Goal: Transaction & Acquisition: Purchase product/service

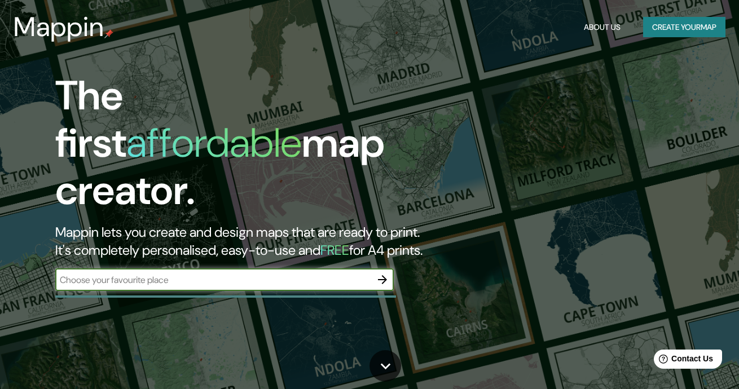
click at [233, 268] on div "​" at bounding box center [224, 279] width 338 height 23
click at [304, 268] on div "​" at bounding box center [224, 279] width 338 height 23
type input "l"
type input "Lima"
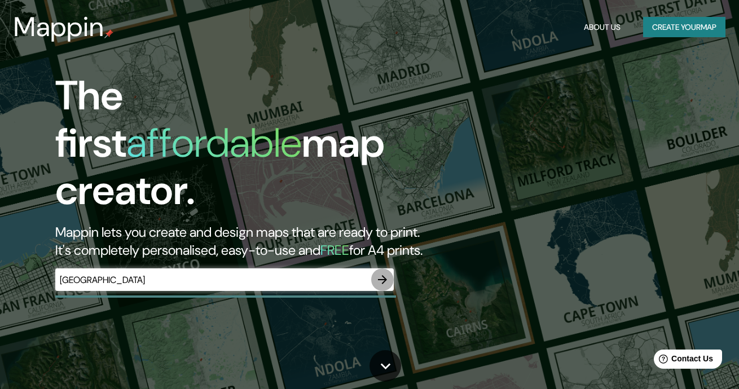
click at [380, 273] on icon "button" at bounding box center [383, 280] width 14 height 14
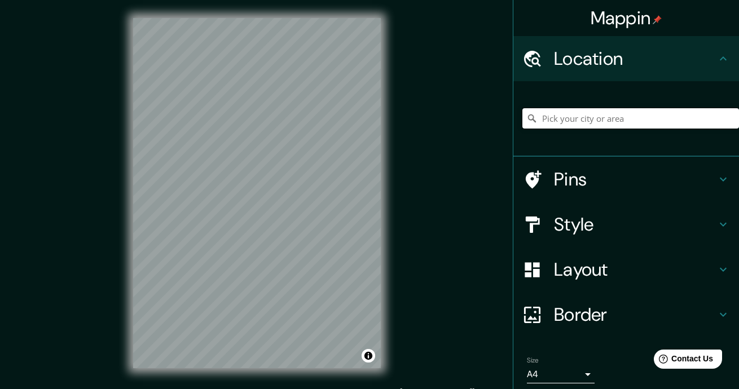
click at [561, 118] on input "Pick your city or area" at bounding box center [630, 118] width 217 height 20
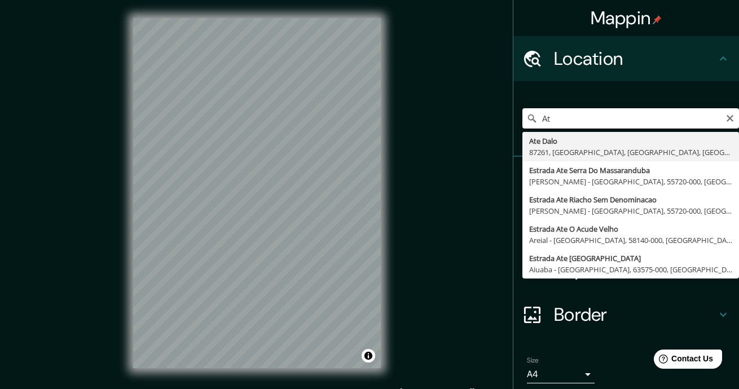
type input "A"
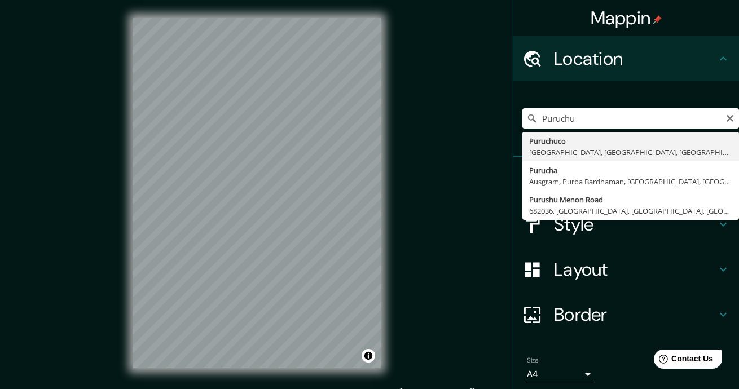
type input "Puruchuco, Lima, Provincia de Lima, Perú"
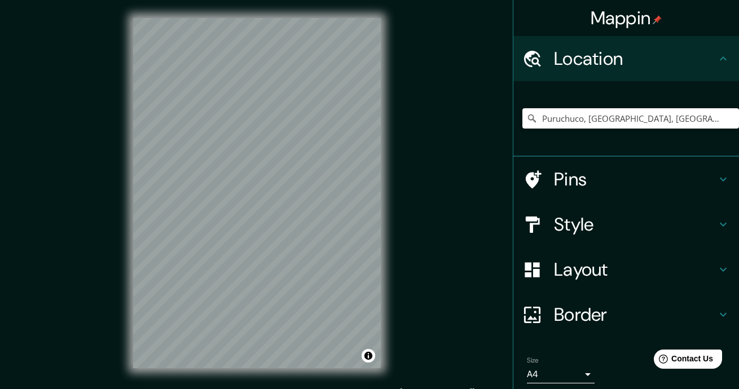
click at [352, 185] on div "Mappin Location Puruchuco, Lima, Provincia de Lima, Perú Pins Style Layout Bord…" at bounding box center [369, 202] width 739 height 404
click at [630, 113] on input "Puruchuco, Lima, Provincia de Lima, Perú" at bounding box center [630, 118] width 217 height 20
click at [725, 119] on icon "Clear" at bounding box center [729, 118] width 9 height 9
click at [657, 118] on input "Pick your city or area" at bounding box center [630, 118] width 217 height 20
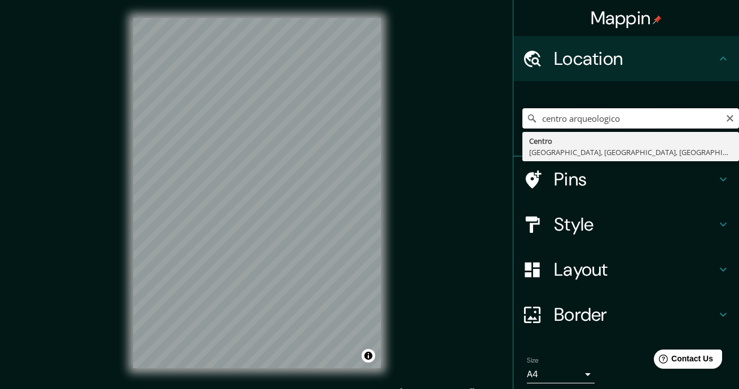
click at [577, 115] on input "centro arqueologico" at bounding box center [630, 118] width 217 height 20
click at [628, 125] on input "centro arqueológico" at bounding box center [630, 118] width 217 height 20
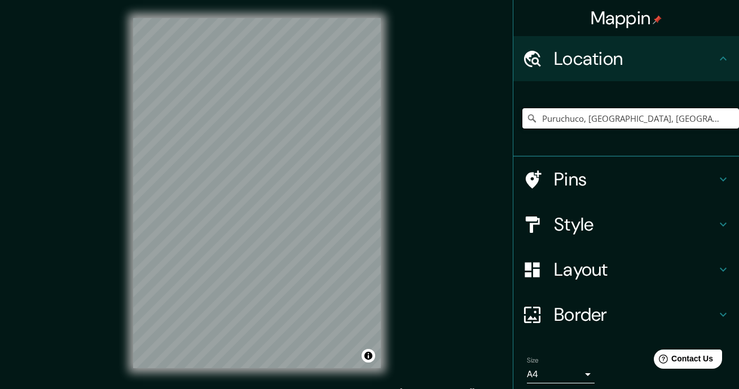
type input "Puruchuco, Lima, Provincia de Lima, Perú"
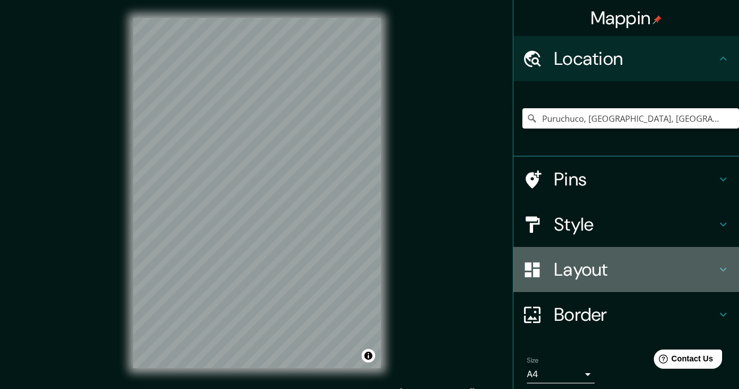
click at [560, 273] on h4 "Layout" at bounding box center [635, 269] width 162 height 23
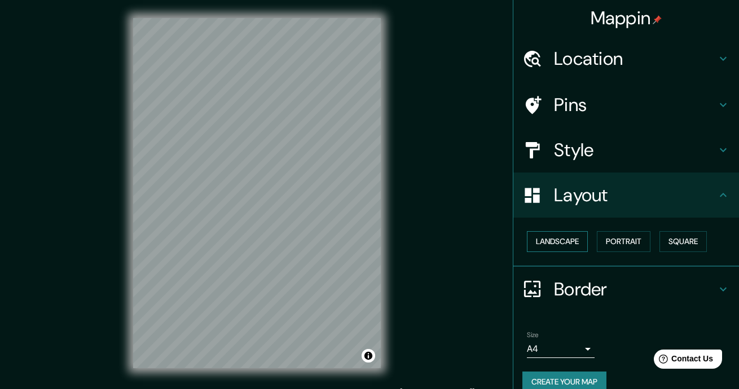
click at [545, 237] on button "Landscape" at bounding box center [557, 241] width 61 height 21
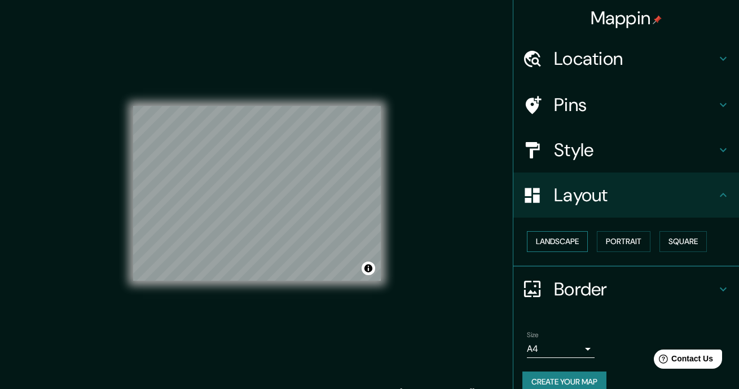
click at [558, 237] on button "Landscape" at bounding box center [557, 241] width 61 height 21
click at [608, 240] on button "Portrait" at bounding box center [624, 241] width 54 height 21
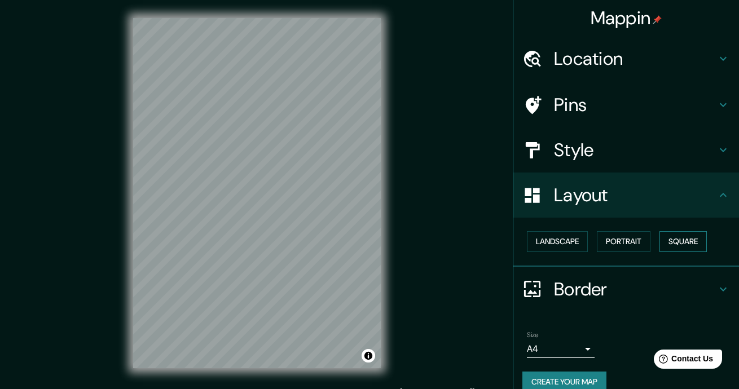
click at [661, 241] on button "Square" at bounding box center [682, 241] width 47 height 21
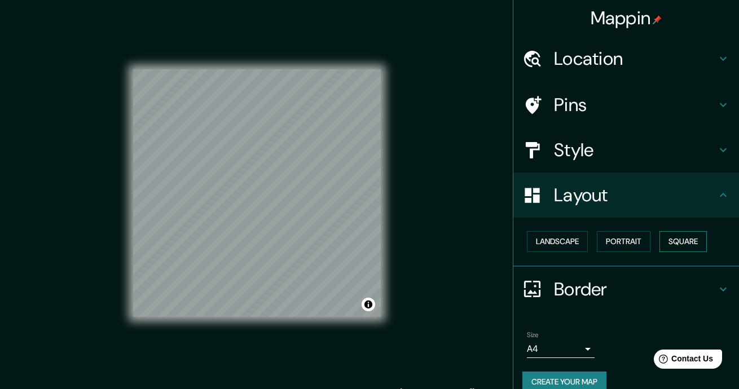
click at [661, 241] on button "Square" at bounding box center [682, 241] width 47 height 21
click at [628, 241] on button "Portrait" at bounding box center [624, 241] width 54 height 21
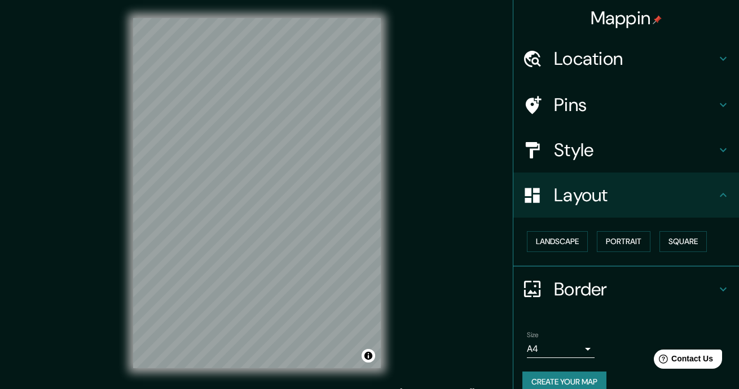
click at [564, 343] on body "Mappin Location Puruchuco, Lima, Provincia de Lima, Perú Puruchuco Lima, Provin…" at bounding box center [369, 194] width 739 height 389
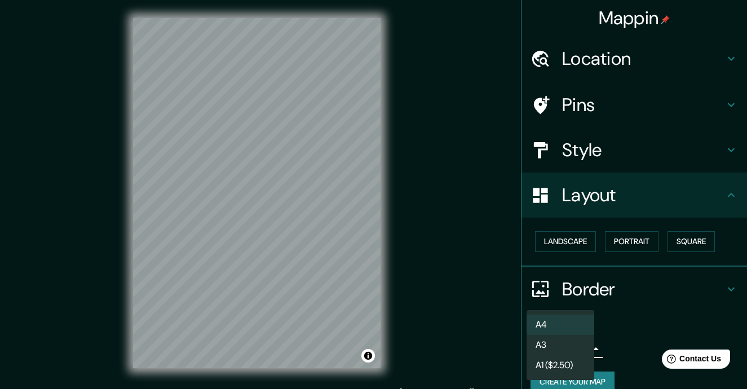
click at [551, 332] on li "A4" at bounding box center [561, 325] width 68 height 20
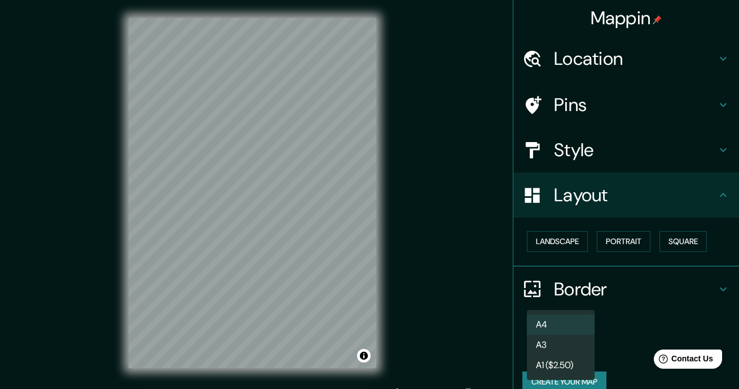
click at [562, 352] on body "Mappin Location Puruchuco, Lima, Provincia de Lima, Perú Puruchuco Lima, Provin…" at bounding box center [369, 194] width 739 height 389
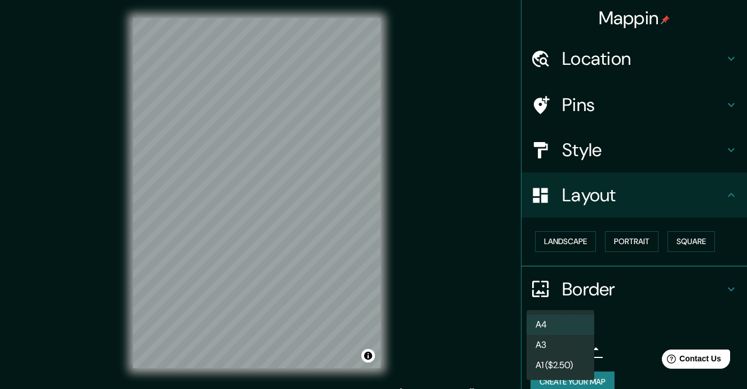
click at [556, 345] on li "A3" at bounding box center [561, 345] width 68 height 20
type input "a4"
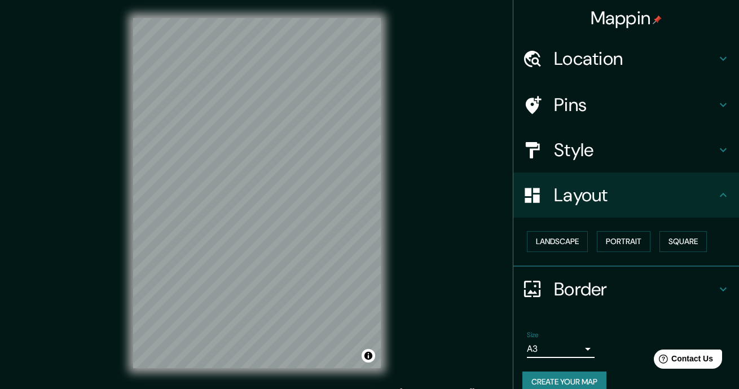
click at [560, 146] on h4 "Style" at bounding box center [635, 150] width 162 height 23
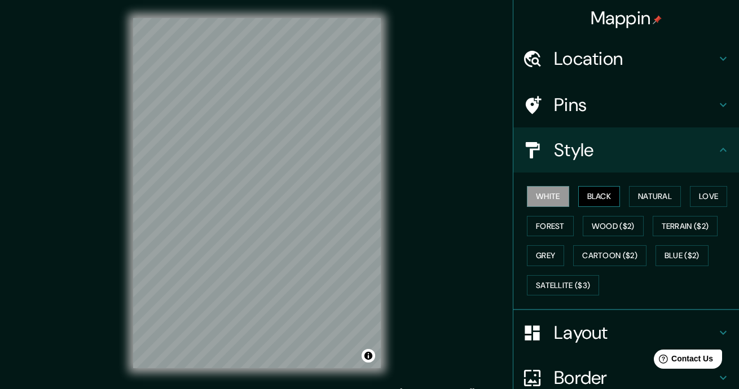
click at [598, 204] on button "Black" at bounding box center [599, 196] width 42 height 21
click at [602, 201] on button "Black" at bounding box center [599, 196] width 42 height 21
click at [643, 201] on button "Natural" at bounding box center [655, 196] width 52 height 21
click at [551, 198] on button "White" at bounding box center [548, 196] width 42 height 21
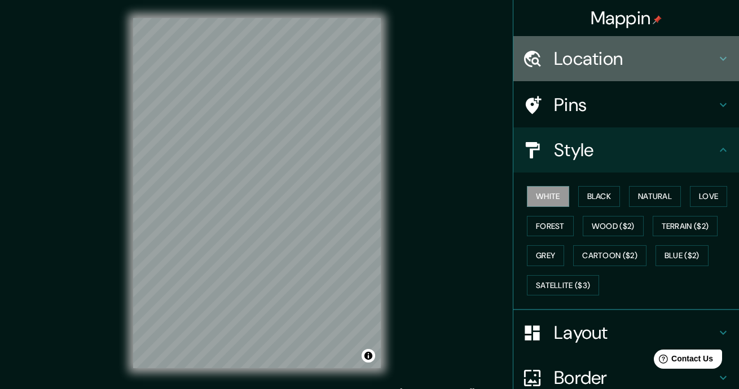
click at [571, 70] on h4 "Location" at bounding box center [635, 58] width 162 height 23
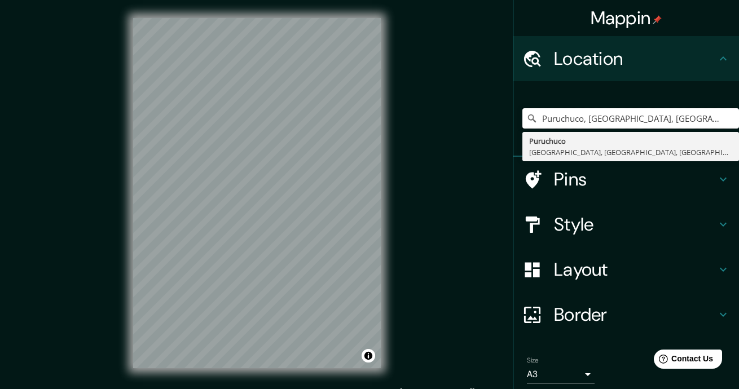
drag, startPoint x: 697, startPoint y: 120, endPoint x: 445, endPoint y: 120, distance: 251.5
click at [445, 120] on div "Mappin Location Puruchuco, Lima, Provincia de Lima, Perú Puruchuco Lima, Provin…" at bounding box center [369, 202] width 739 height 404
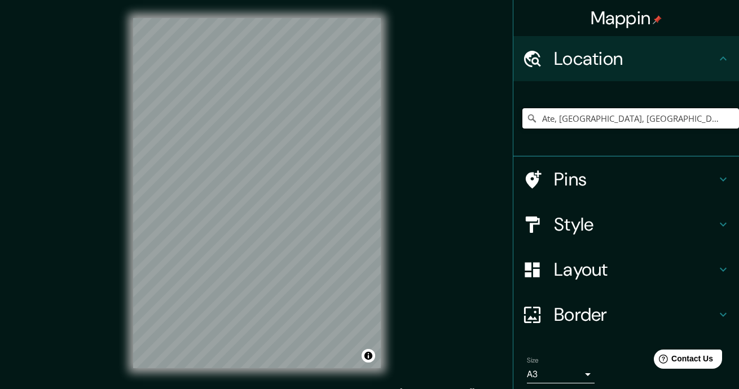
type input "Ate, [GEOGRAPHIC_DATA], [GEOGRAPHIC_DATA], [GEOGRAPHIC_DATA]"
click at [203, 18] on div at bounding box center [257, 18] width 248 height 0
click at [197, 223] on div at bounding box center [197, 221] width 9 height 9
click at [198, 222] on div at bounding box center [199, 221] width 9 height 9
click at [207, 221] on div at bounding box center [207, 218] width 9 height 9
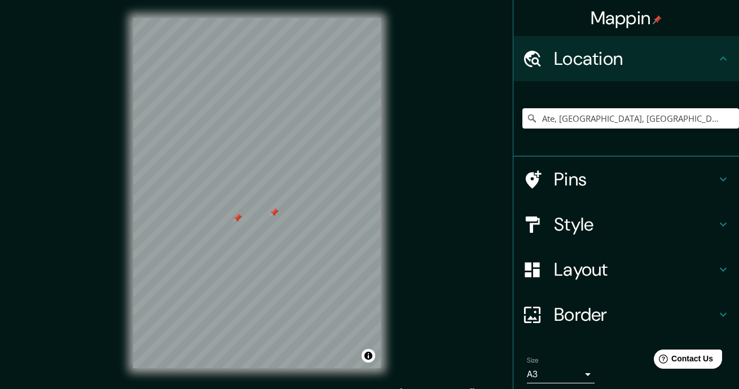
click at [239, 222] on div at bounding box center [237, 218] width 9 height 9
click at [280, 219] on div at bounding box center [282, 215] width 9 height 9
click at [278, 217] on div at bounding box center [278, 213] width 9 height 9
click at [272, 215] on div at bounding box center [274, 212] width 9 height 9
click at [240, 217] on div at bounding box center [237, 218] width 9 height 9
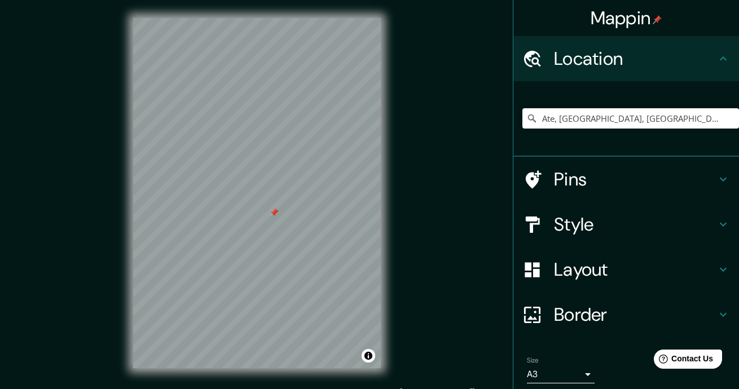
click at [275, 213] on div at bounding box center [274, 212] width 9 height 9
click at [235, 231] on div at bounding box center [235, 230] width 9 height 9
click at [237, 262] on div at bounding box center [236, 258] width 9 height 9
click at [218, 234] on div at bounding box center [215, 231] width 9 height 9
click at [233, 194] on div at bounding box center [232, 197] width 9 height 9
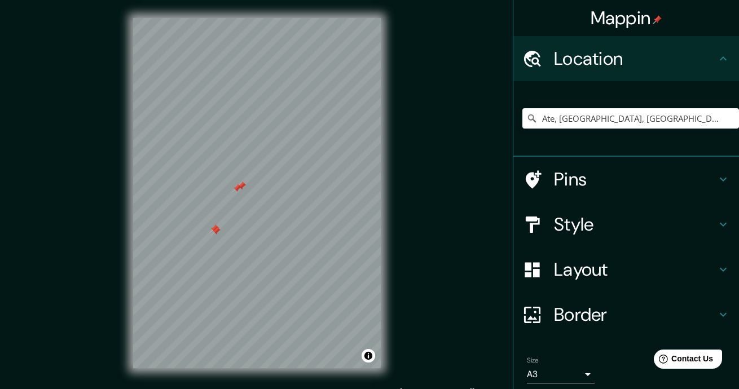
click at [236, 188] on div at bounding box center [236, 188] width 9 height 9
click at [241, 183] on div at bounding box center [241, 186] width 9 height 9
click at [216, 232] on div at bounding box center [215, 231] width 9 height 9
click at [213, 229] on div at bounding box center [214, 228] width 9 height 9
click at [242, 187] on div at bounding box center [241, 186] width 9 height 9
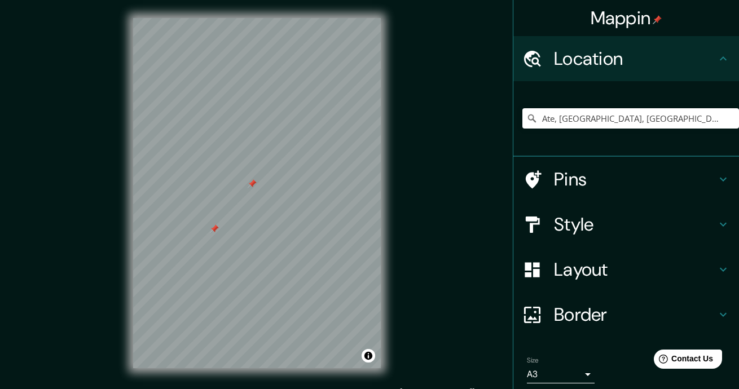
click at [251, 183] on div at bounding box center [252, 183] width 9 height 9
click at [217, 231] on div at bounding box center [214, 228] width 9 height 9
click at [270, 258] on div at bounding box center [267, 257] width 9 height 9
click at [264, 257] on div at bounding box center [263, 257] width 9 height 9
click at [264, 255] on div at bounding box center [263, 257] width 9 height 9
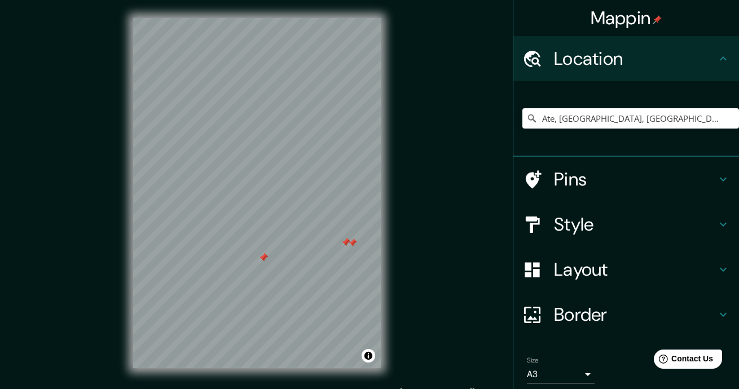
click at [264, 255] on div at bounding box center [263, 257] width 9 height 9
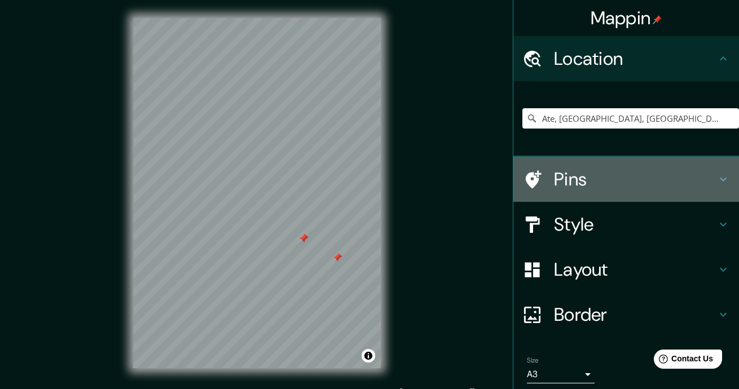
click at [676, 180] on h4 "Pins" at bounding box center [635, 179] width 162 height 23
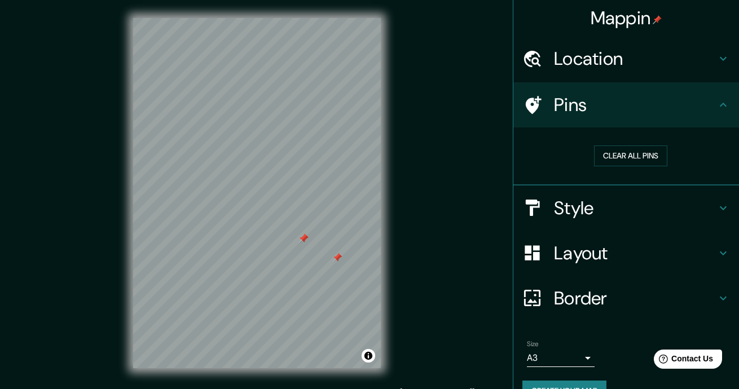
click at [702, 111] on h4 "Pins" at bounding box center [635, 105] width 162 height 23
click at [651, 67] on h4 "Location" at bounding box center [635, 58] width 162 height 23
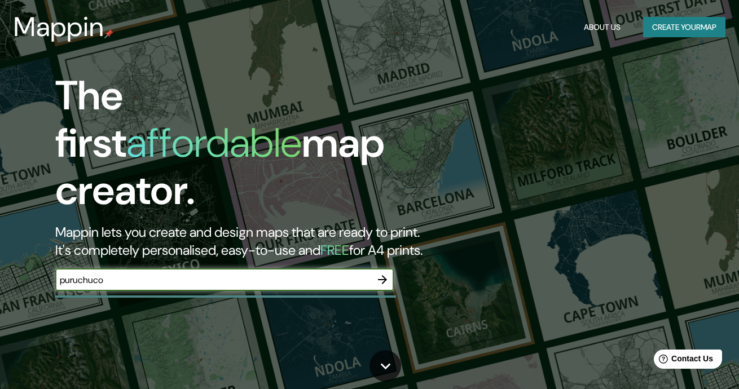
type input "puruchuco"
click at [386, 273] on icon "button" at bounding box center [383, 280] width 14 height 14
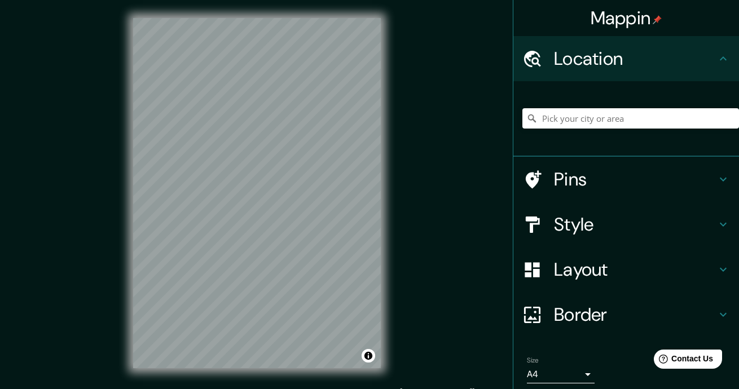
click at [398, 248] on div "© Mapbox © OpenStreetMap Improve this map" at bounding box center [257, 193] width 284 height 386
click at [587, 104] on div at bounding box center [630, 118] width 217 height 56
click at [586, 117] on input "Pick your city or area" at bounding box center [630, 118] width 217 height 20
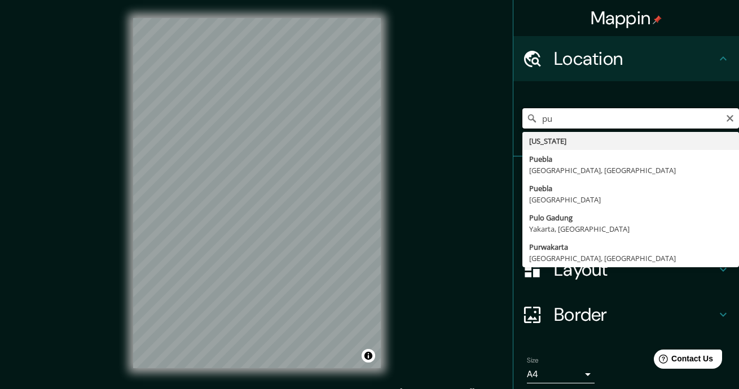
type input "p"
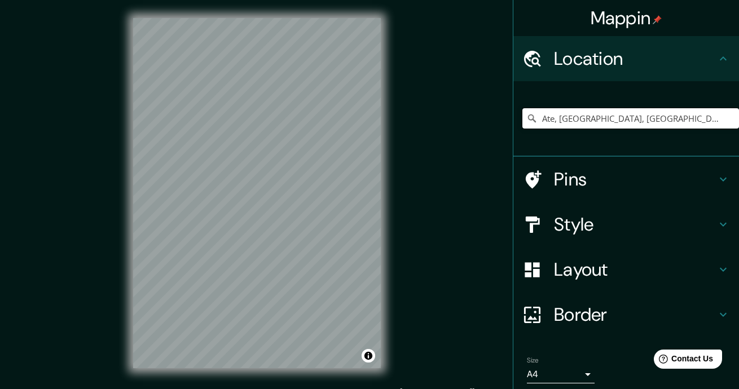
type input "Ate, [GEOGRAPHIC_DATA], [GEOGRAPHIC_DATA], [GEOGRAPHIC_DATA]"
click at [192, 230] on div at bounding box center [192, 227] width 9 height 9
click at [190, 226] on div at bounding box center [192, 227] width 9 height 9
click at [279, 223] on div at bounding box center [278, 222] width 9 height 9
click at [275, 221] on div at bounding box center [277, 221] width 9 height 9
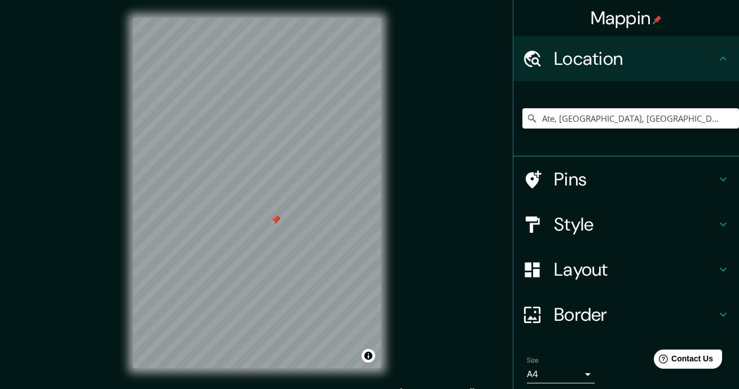
click at [273, 219] on div at bounding box center [275, 220] width 9 height 9
click at [271, 221] on div at bounding box center [275, 219] width 9 height 9
click at [277, 220] on div at bounding box center [275, 219] width 9 height 9
click at [262, 219] on div at bounding box center [264, 218] width 9 height 9
click at [253, 218] on div at bounding box center [252, 218] width 9 height 9
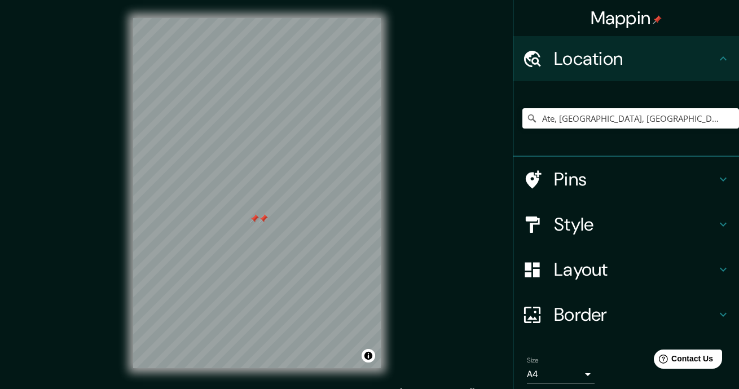
click at [263, 220] on div at bounding box center [263, 218] width 9 height 9
click at [254, 219] on div at bounding box center [254, 218] width 9 height 9
click at [251, 217] on div at bounding box center [252, 218] width 9 height 9
click at [365, 357] on button "Toggle attribution" at bounding box center [368, 356] width 14 height 14
click at [367, 357] on button "Toggle attribution" at bounding box center [368, 356] width 14 height 14
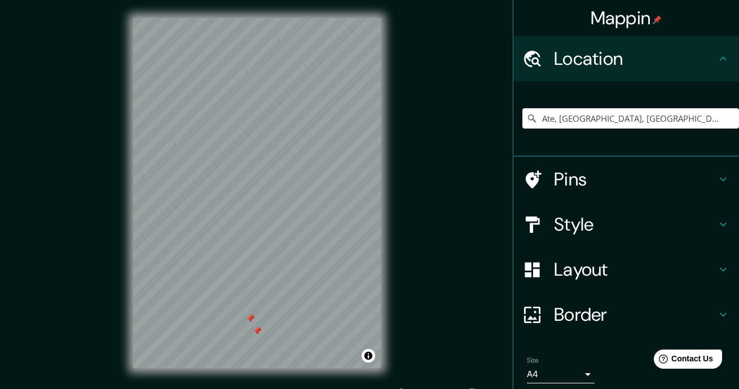
click at [562, 368] on body "Mappin Location [GEOGRAPHIC_DATA], [GEOGRAPHIC_DATA], [GEOGRAPHIC_DATA], [GEOGR…" at bounding box center [369, 194] width 739 height 389
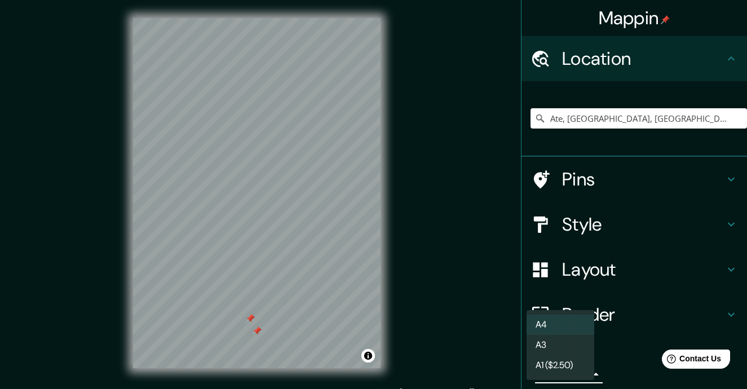
click at [562, 360] on li "A1 ($2.50)" at bounding box center [561, 365] width 68 height 20
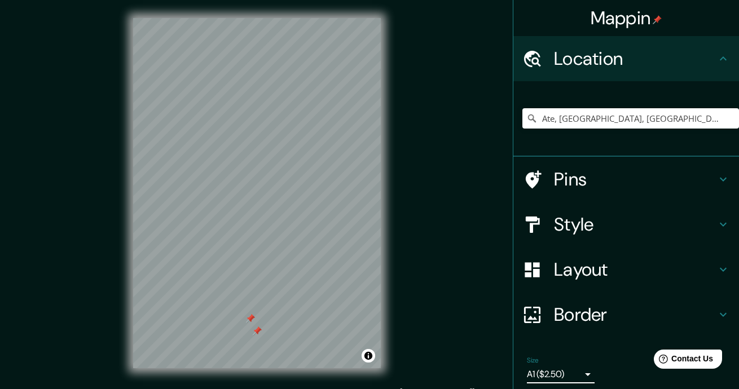
click at [565, 368] on body "Mappin Location [GEOGRAPHIC_DATA], [GEOGRAPHIC_DATA], [GEOGRAPHIC_DATA], [GEOGR…" at bounding box center [369, 194] width 739 height 389
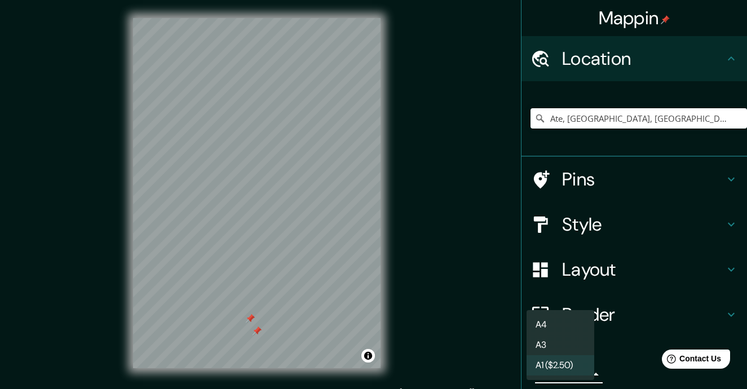
click at [557, 342] on li "A3" at bounding box center [561, 345] width 68 height 20
type input "a4"
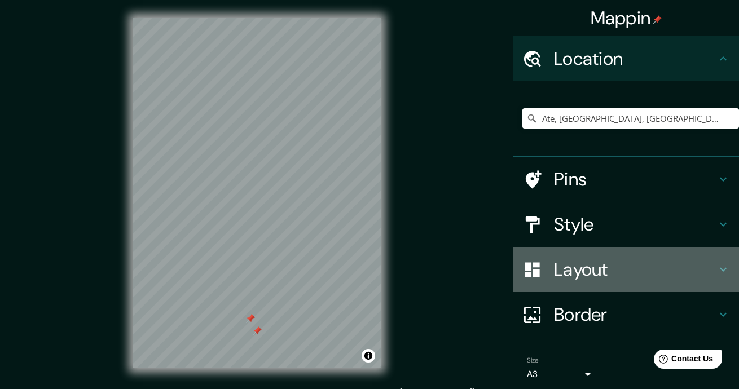
click at [595, 270] on h4 "Layout" at bounding box center [635, 269] width 162 height 23
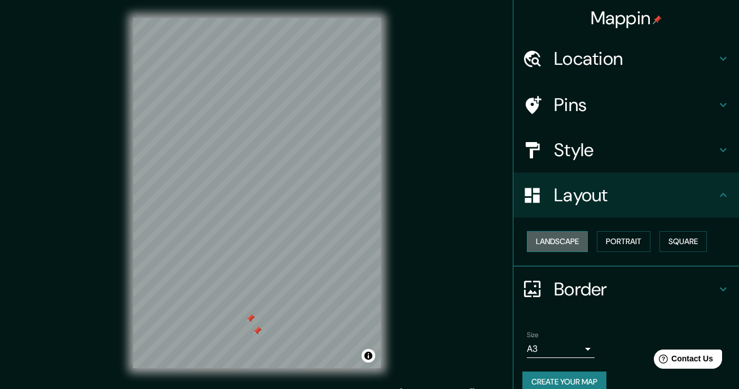
click at [579, 236] on button "Landscape" at bounding box center [557, 241] width 61 height 21
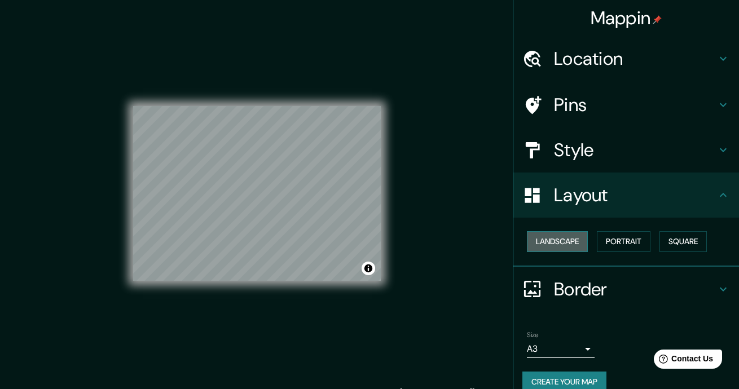
click at [572, 239] on button "Landscape" at bounding box center [557, 241] width 61 height 21
click at [620, 242] on button "Portrait" at bounding box center [624, 241] width 54 height 21
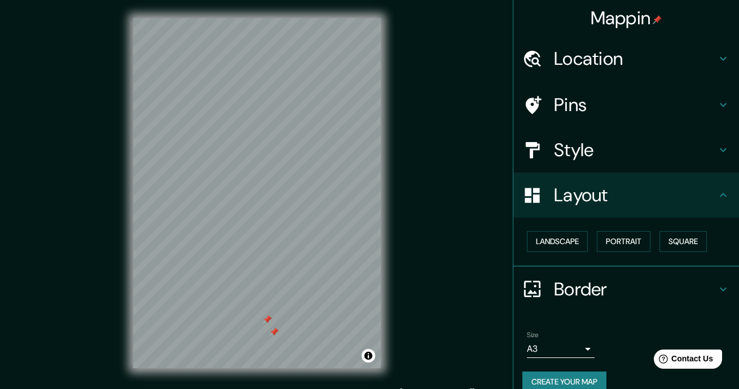
click at [263, 320] on div at bounding box center [267, 319] width 9 height 9
click at [266, 320] on div at bounding box center [267, 319] width 9 height 9
click at [273, 332] on div at bounding box center [274, 332] width 9 height 9
click at [277, 332] on div at bounding box center [279, 332] width 9 height 9
click at [273, 331] on div at bounding box center [274, 332] width 9 height 9
